Goal: Check status: Check status

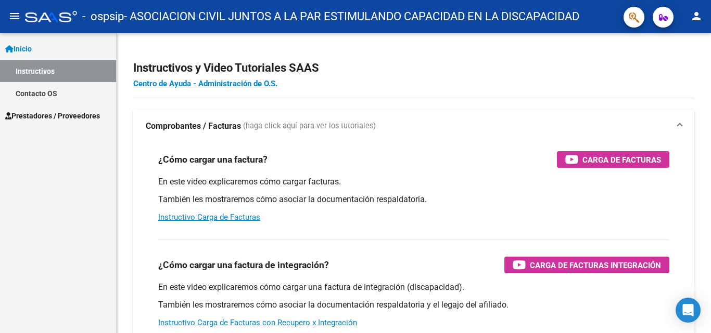
click at [44, 121] on span "Prestadores / Proveedores" at bounding box center [52, 115] width 95 height 11
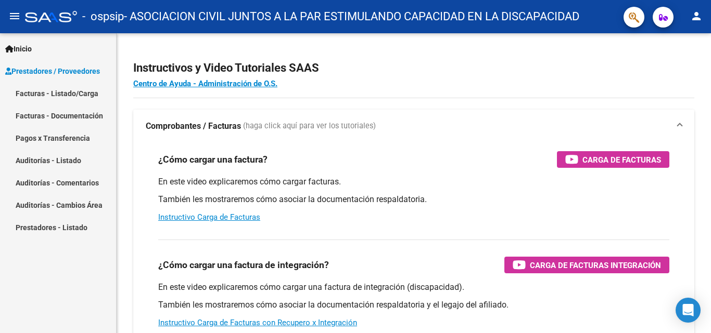
click at [69, 95] on link "Facturas - Listado/Carga" at bounding box center [58, 93] width 116 height 22
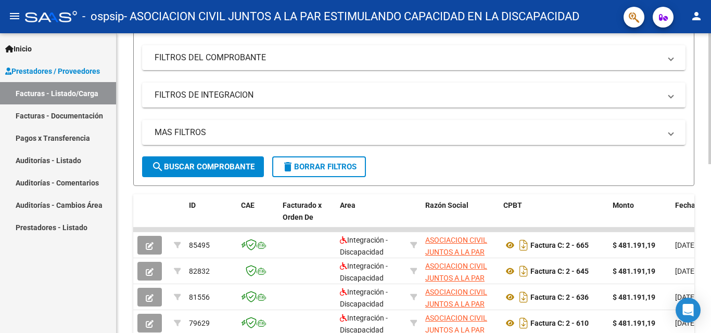
scroll to position [156, 0]
click at [62, 144] on link "Pagos x Transferencia" at bounding box center [58, 138] width 116 height 22
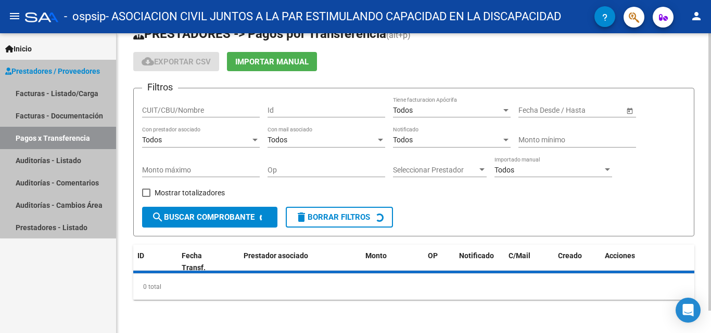
scroll to position [48, 0]
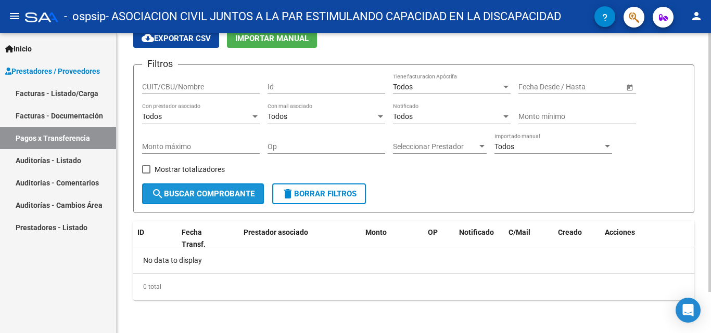
click at [181, 194] on span "search Buscar Comprobante" at bounding box center [202, 193] width 103 height 9
click at [446, 89] on div "Todos" at bounding box center [447, 87] width 108 height 9
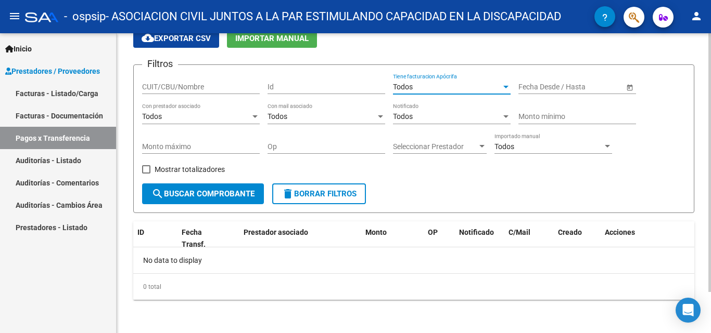
click at [563, 85] on span "–" at bounding box center [560, 87] width 5 height 9
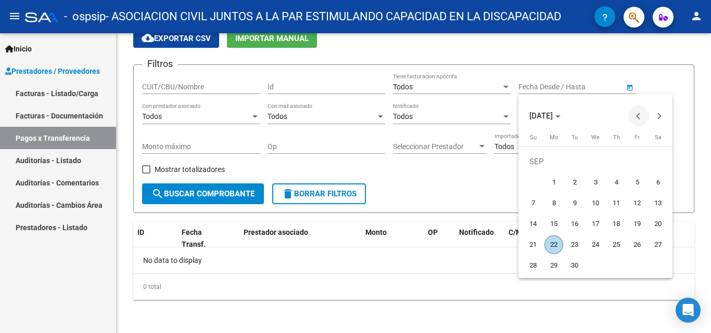
click at [639, 116] on button "Previous month" at bounding box center [638, 116] width 21 height 21
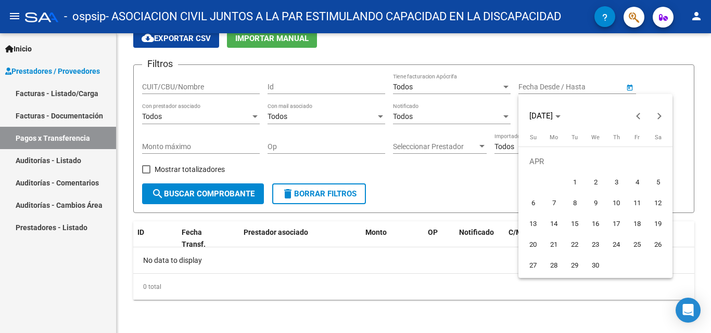
click at [580, 181] on span "1" at bounding box center [574, 182] width 19 height 19
type input "[DATE]"
click at [580, 181] on span "1" at bounding box center [574, 182] width 19 height 19
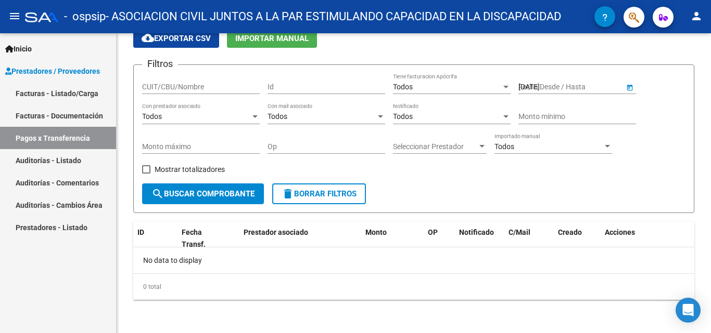
type input "[DATE]"
click at [627, 88] on span "Open calendar" at bounding box center [629, 87] width 25 height 25
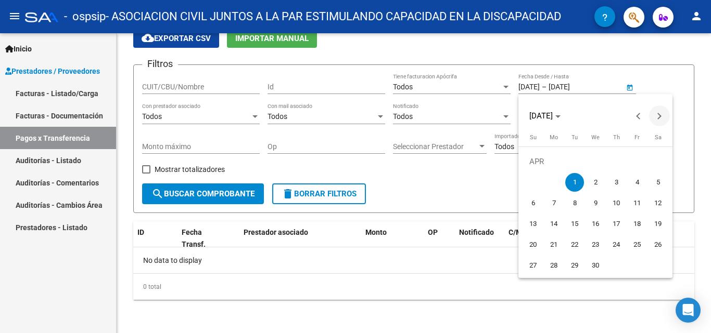
click at [661, 117] on span "Next month" at bounding box center [659, 116] width 21 height 21
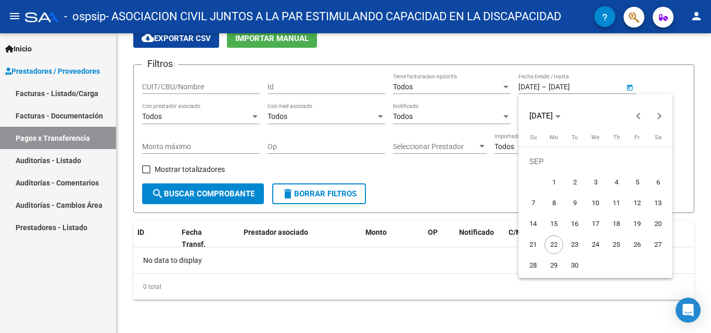
click at [547, 181] on span "1" at bounding box center [553, 182] width 19 height 19
type input "[DATE]"
click at [581, 87] on div at bounding box center [355, 166] width 711 height 333
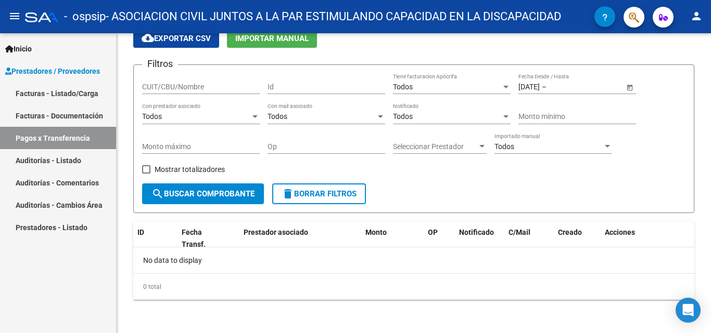
click at [581, 87] on input "text" at bounding box center [573, 87] width 51 height 9
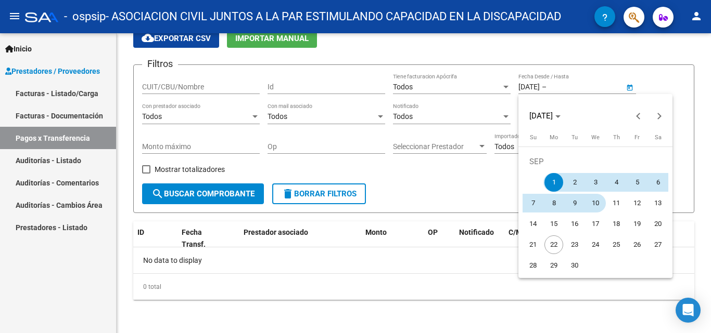
click at [603, 210] on button "10" at bounding box center [595, 203] width 21 height 21
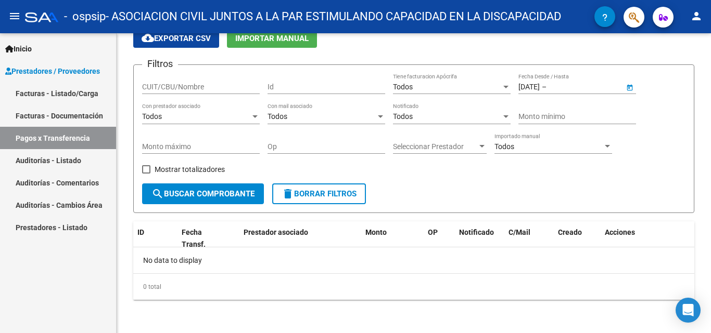
type input "[DATE]"
click at [603, 210] on span "September 10, 2025" at bounding box center [595, 203] width 20 height 19
type input "[DATE]"
click at [630, 86] on span "Open calendar" at bounding box center [629, 87] width 25 height 25
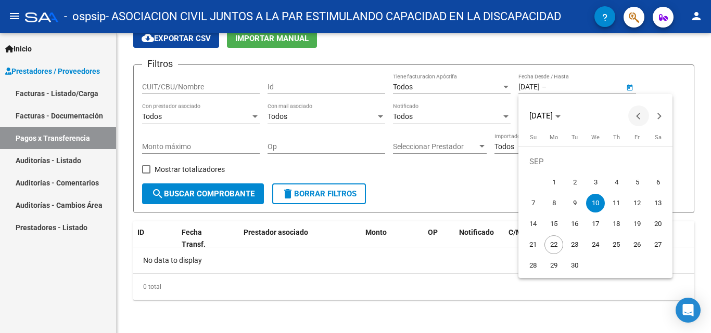
click at [630, 113] on span "Previous month" at bounding box center [638, 116] width 21 height 21
click at [535, 181] on span "3" at bounding box center [532, 182] width 19 height 19
click at [634, 115] on span "Previous month" at bounding box center [638, 116] width 21 height 21
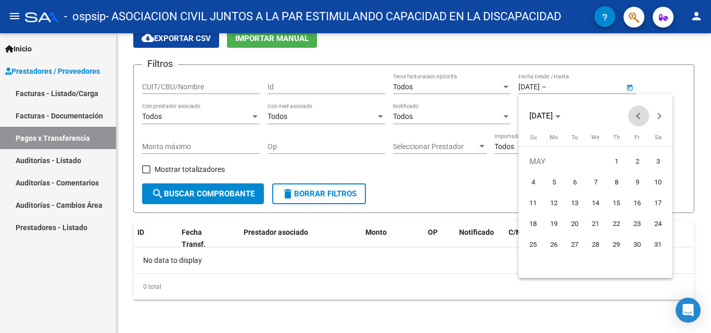
click at [634, 115] on span "Previous month" at bounding box center [638, 116] width 21 height 21
click at [660, 165] on span "1" at bounding box center [657, 161] width 19 height 19
type input "[DATE]"
click at [659, 115] on button "Next month" at bounding box center [659, 116] width 21 height 21
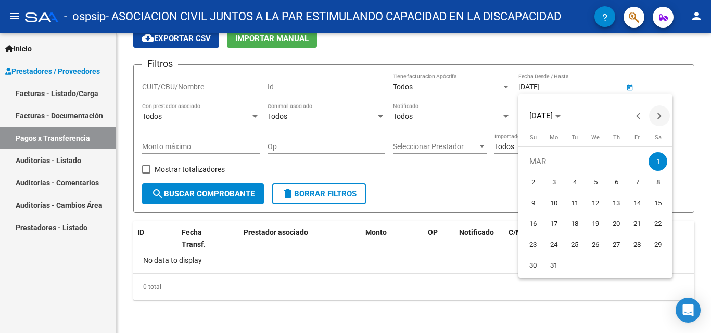
click at [659, 115] on button "Next month" at bounding box center [659, 116] width 21 height 21
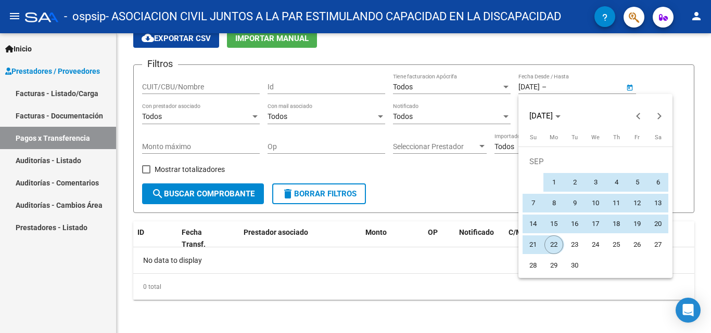
click at [546, 243] on span "22" at bounding box center [553, 245] width 19 height 19
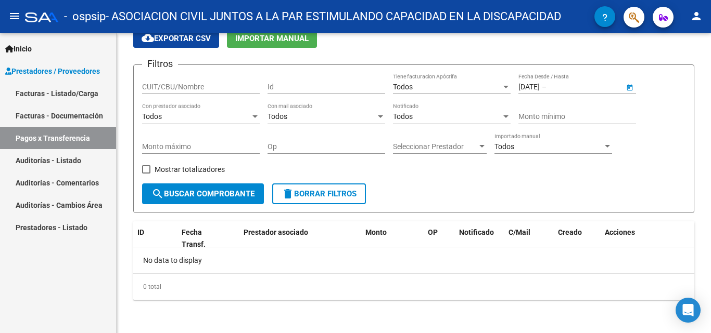
type input "[DATE]"
click at [186, 190] on span "search Buscar Comprobante" at bounding box center [202, 193] width 103 height 9
click at [224, 117] on div "Todos" at bounding box center [196, 116] width 108 height 9
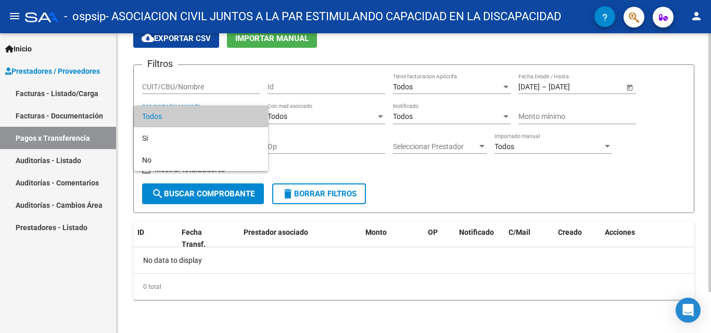
click at [224, 117] on span "Todos" at bounding box center [201, 117] width 118 height 22
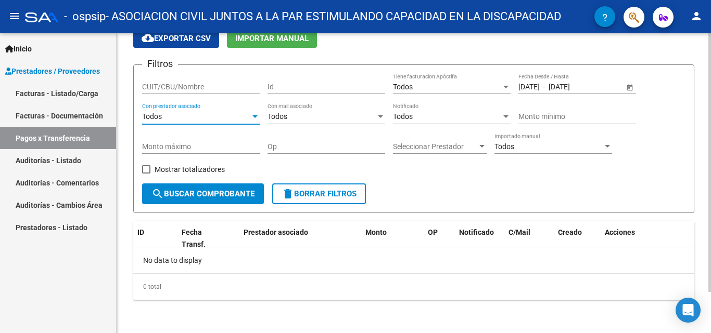
click at [332, 114] on div "Todos" at bounding box center [321, 116] width 108 height 9
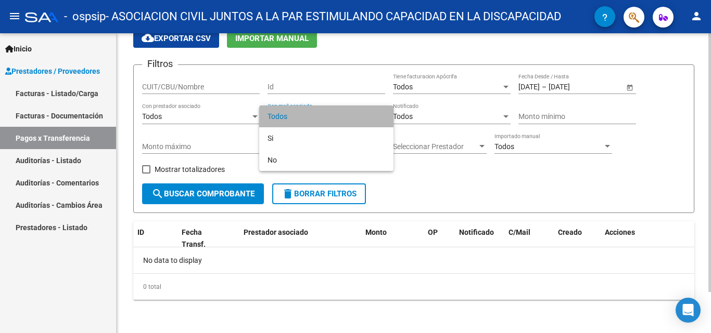
click at [332, 114] on span "Todos" at bounding box center [326, 117] width 118 height 22
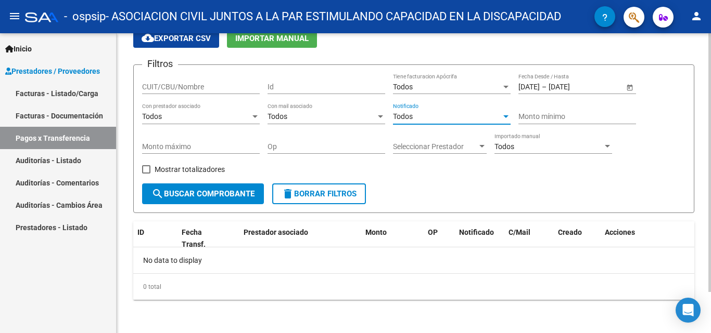
click at [416, 113] on div "Todos" at bounding box center [447, 116] width 108 height 9
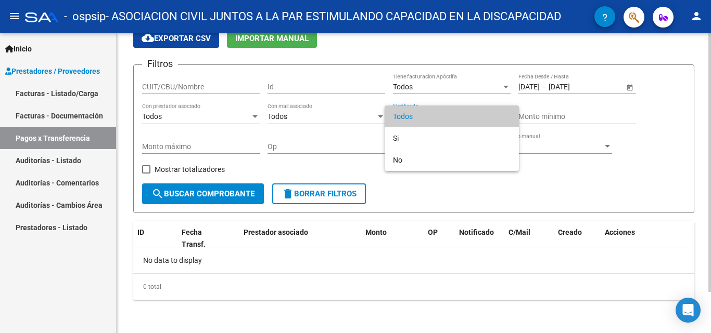
click at [416, 113] on span "Todos" at bounding box center [452, 117] width 118 height 22
